Goal: Find specific page/section: Find specific page/section

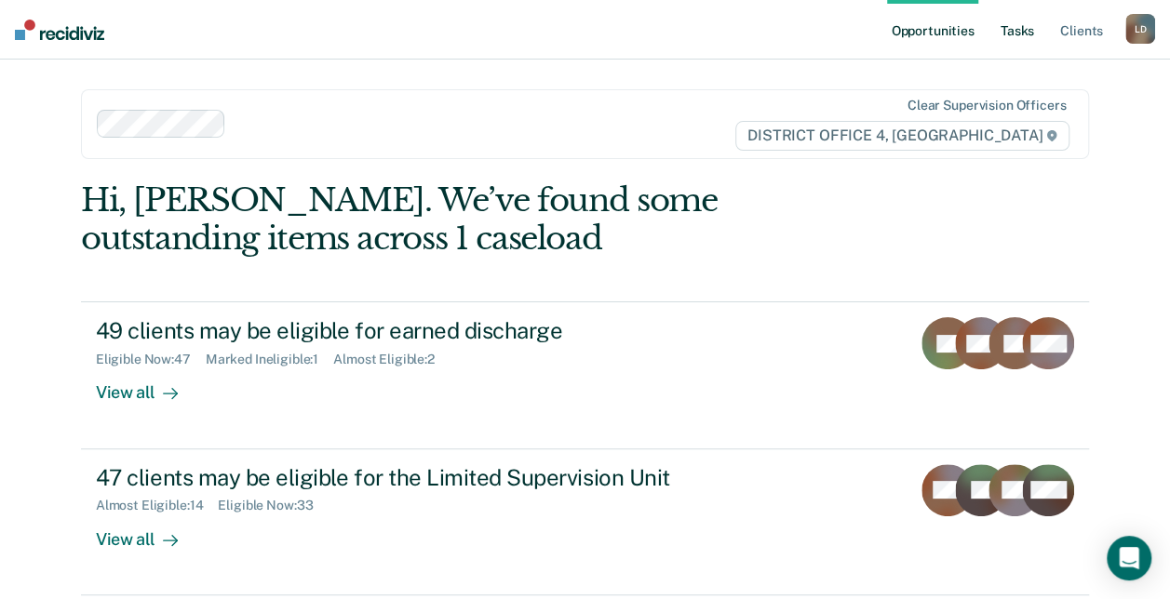
click at [1020, 28] on link "Tasks" at bounding box center [1017, 30] width 41 height 60
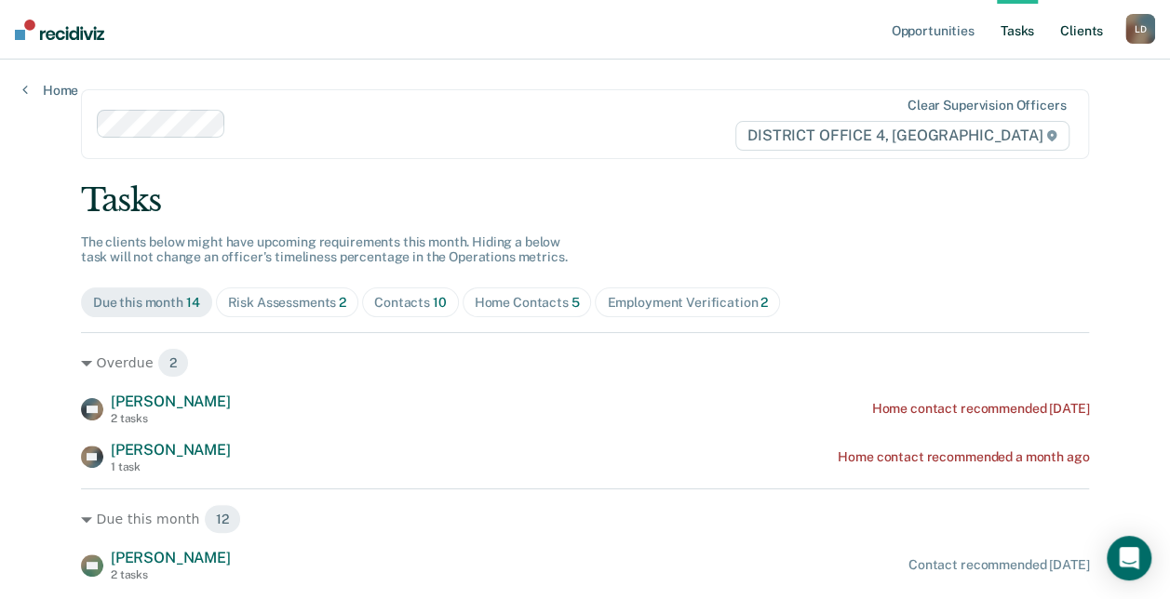
click at [1087, 33] on link "Client s" at bounding box center [1081, 30] width 50 height 60
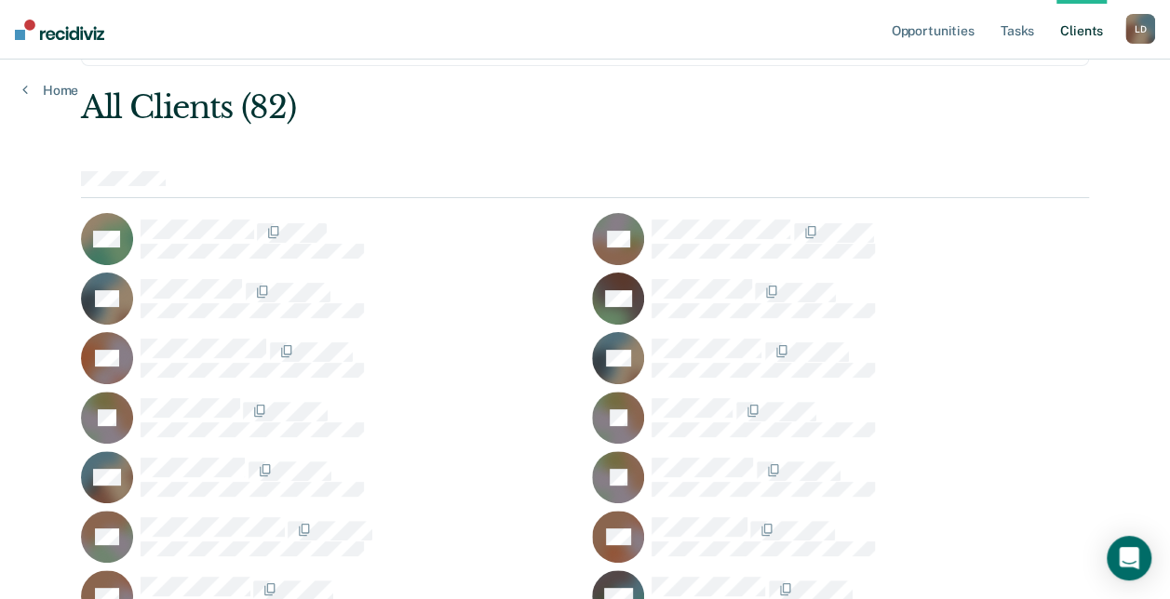
scroll to position [186, 0]
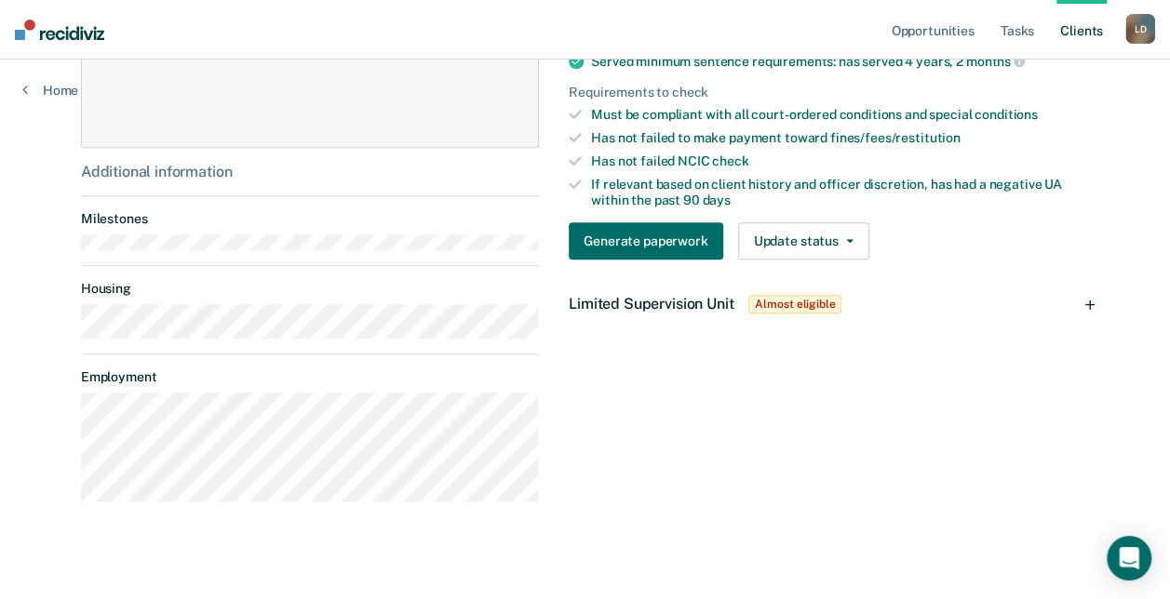
scroll to position [588, 0]
